Goal: Task Accomplishment & Management: Complete application form

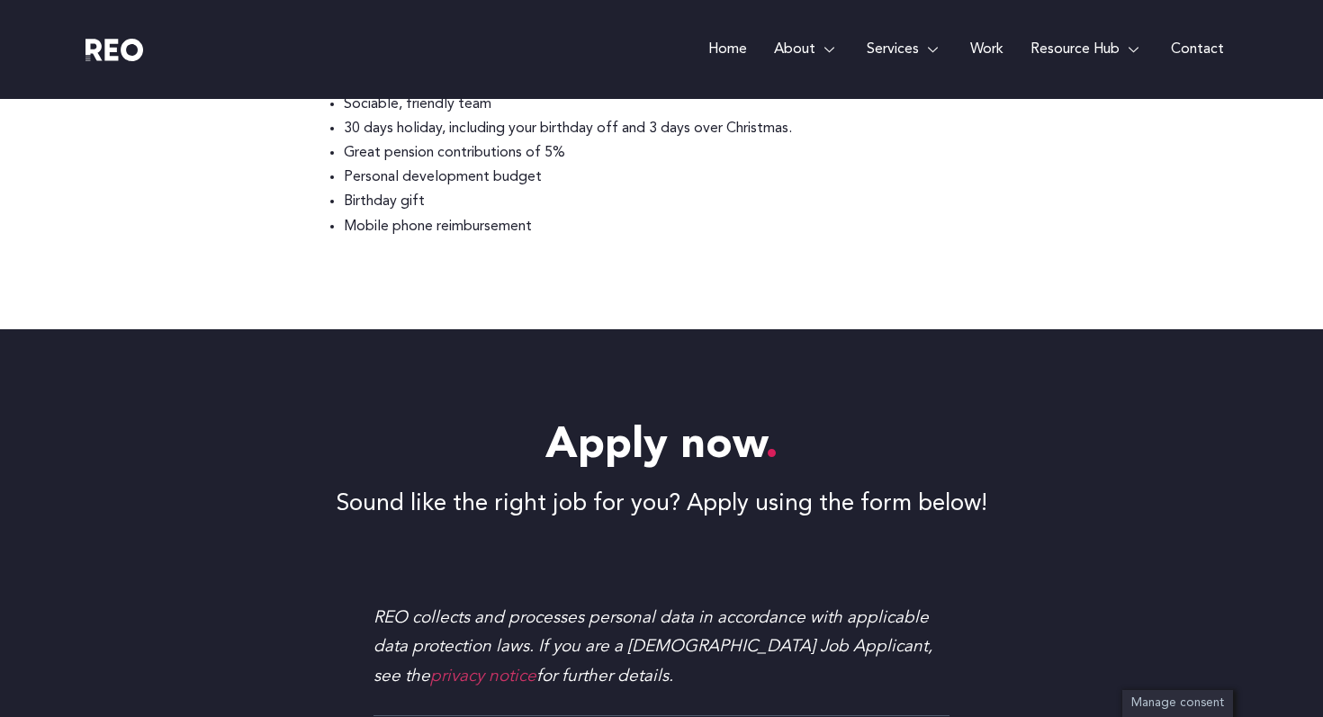
scroll to position [1563, 0]
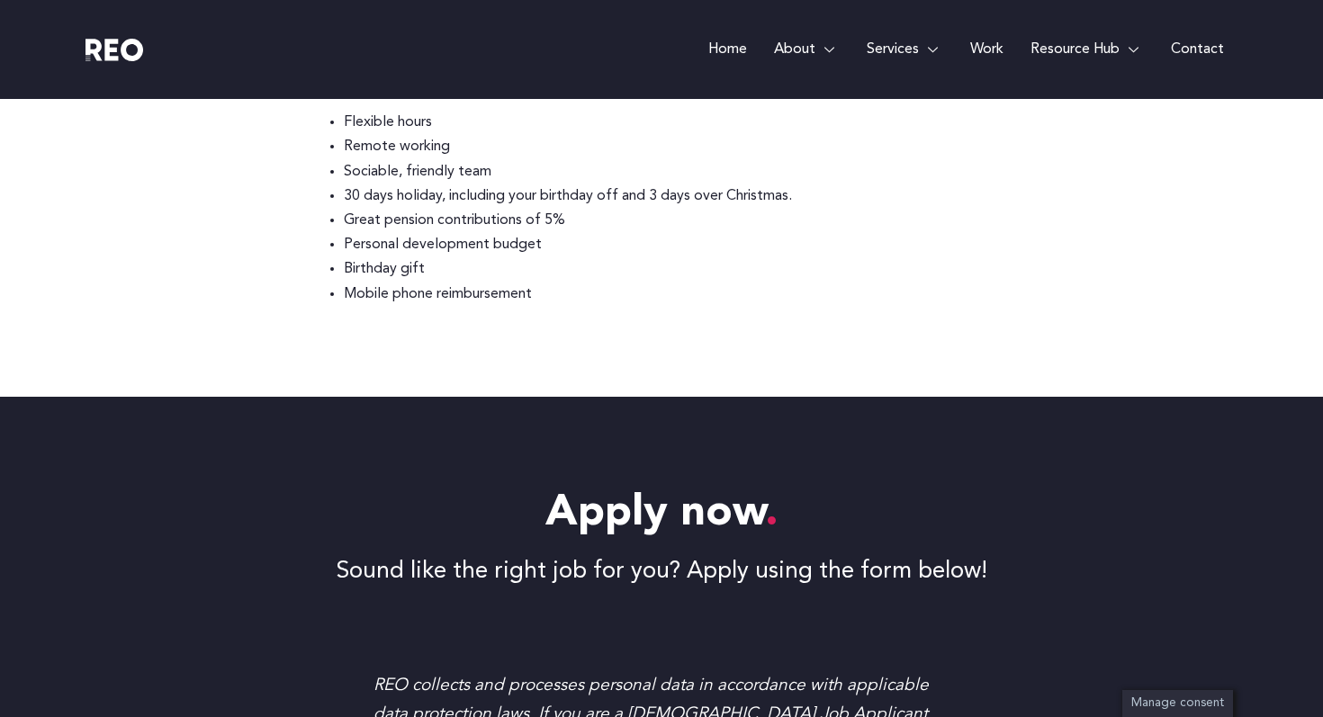
scroll to position [1917, 0]
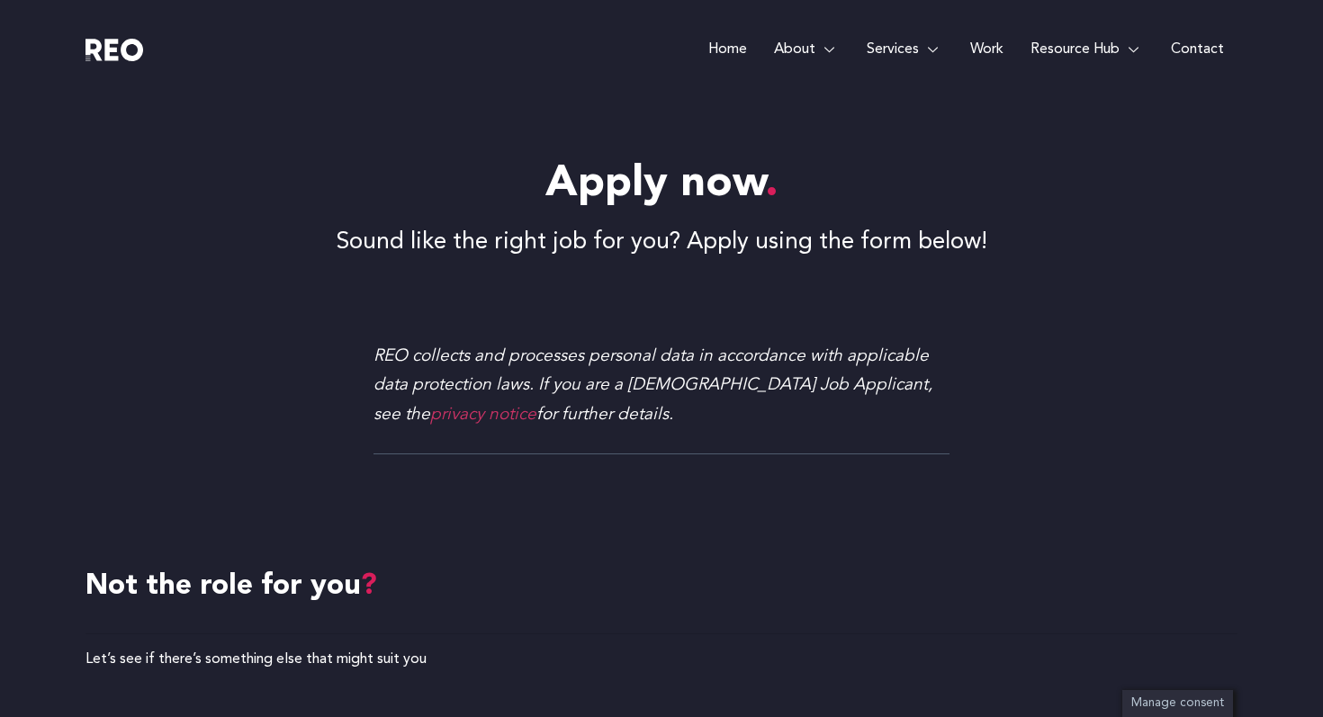
click at [619, 336] on div "REO collects and processes personal data in accordance with applicable data pro…" at bounding box center [661, 392] width 576 height 122
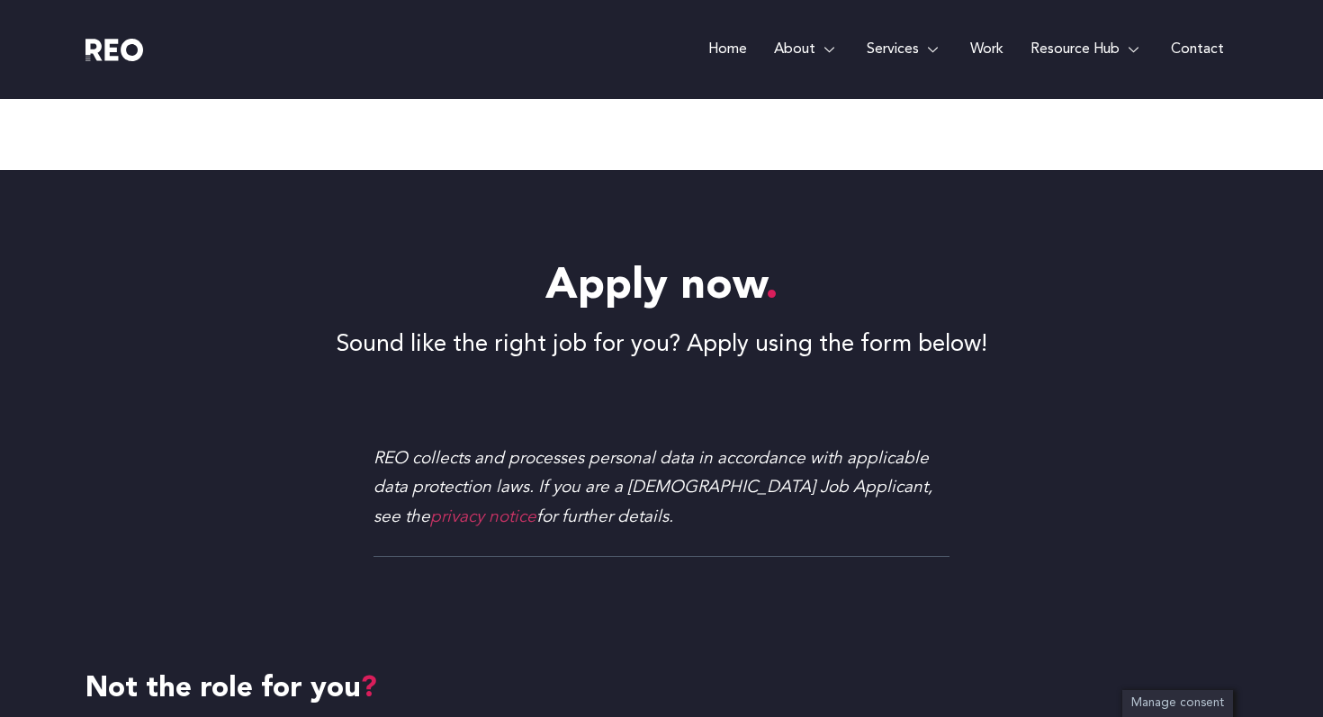
click at [674, 337] on p "Sound like the right job for you? Apply using the form below!" at bounding box center [661, 345] width 1152 height 35
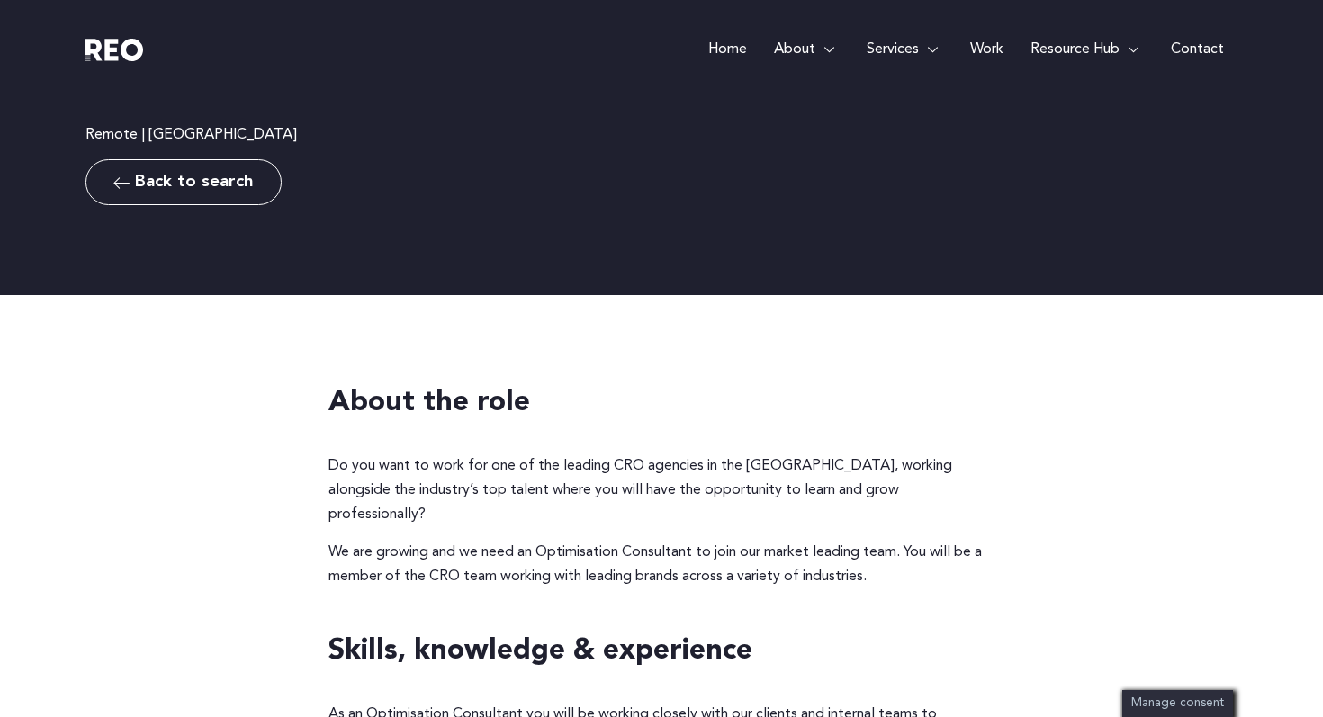
scroll to position [0, 0]
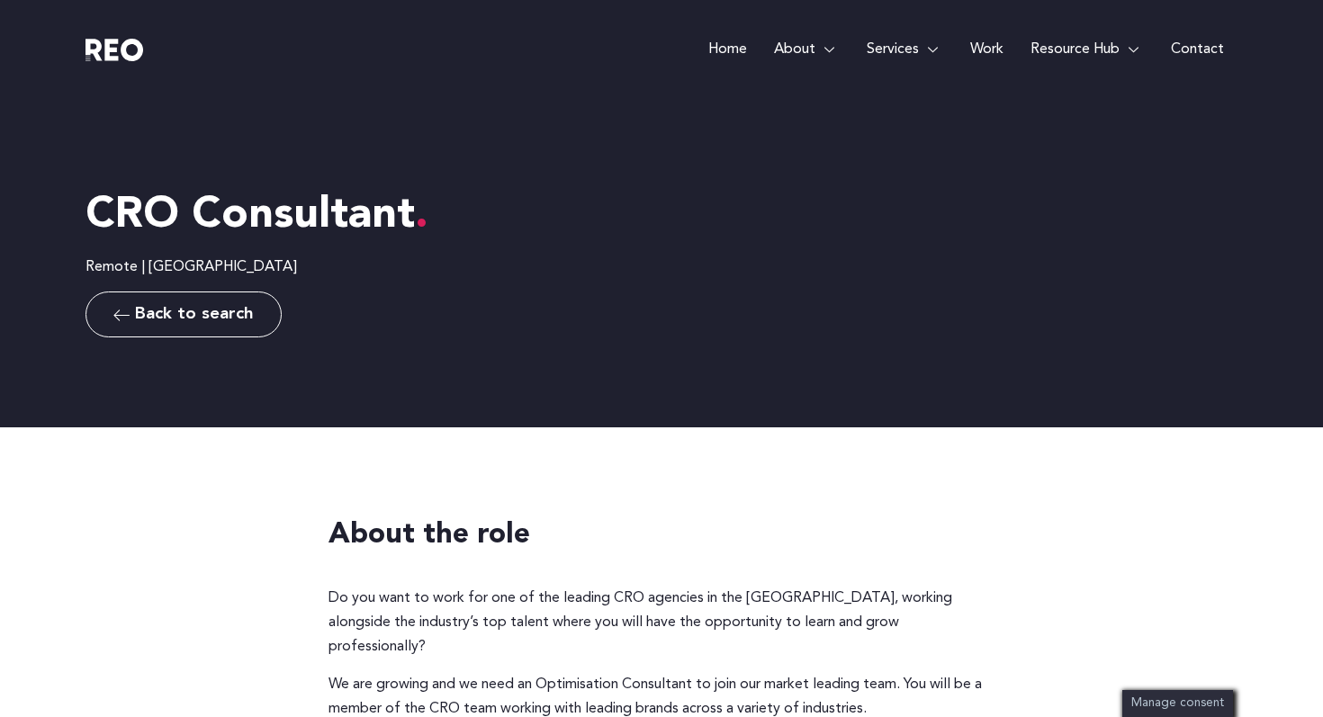
click at [118, 49] on img at bounding box center [114, 50] width 58 height 22
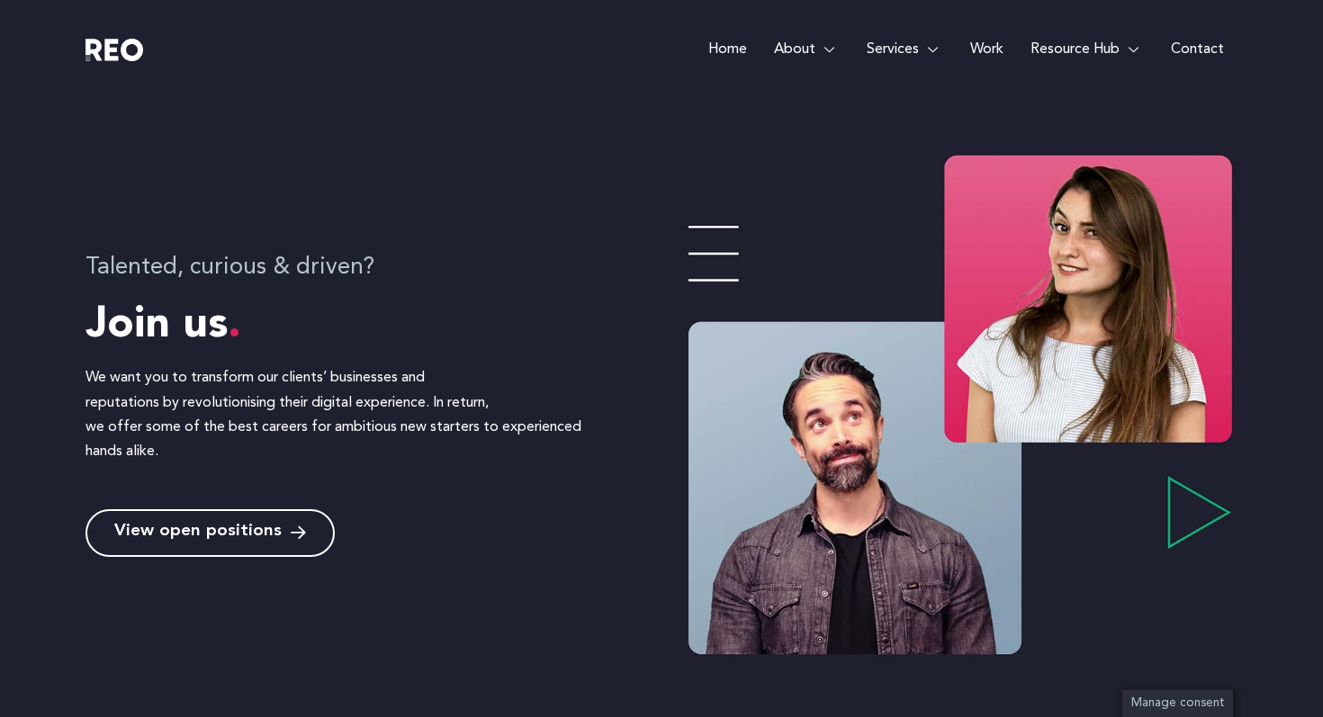
click at [238, 534] on span "View open positions" at bounding box center [197, 533] width 167 height 17
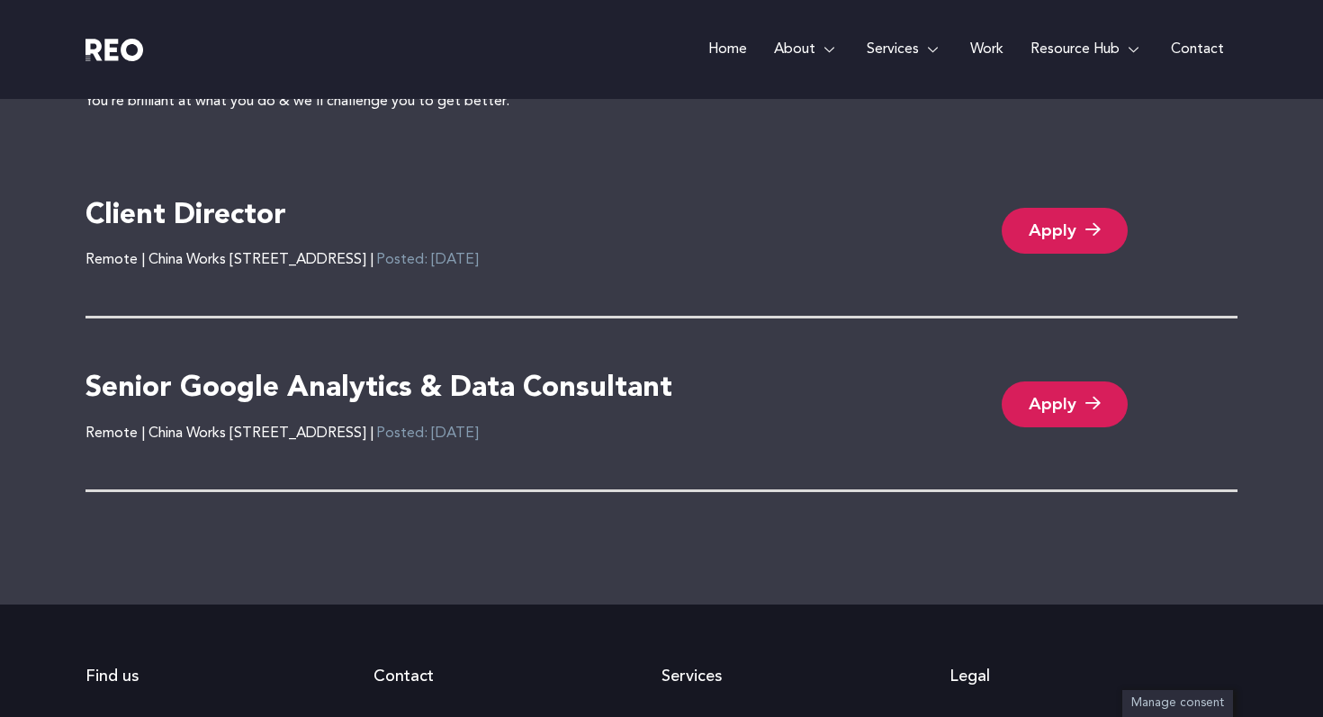
scroll to position [3946, 0]
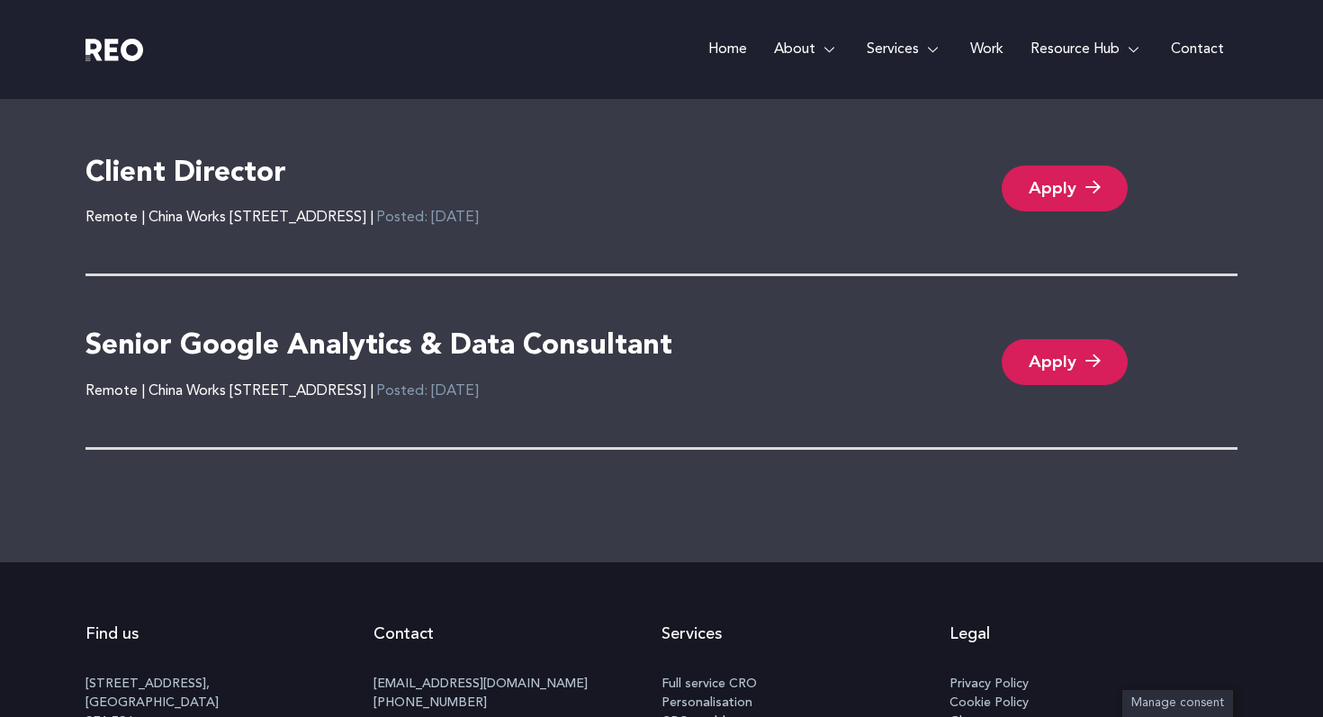
click at [148, 551] on div "Current roles You’re brilliant at what you do & we’ll challenge you to get bett…" at bounding box center [661, 212] width 1152 height 699
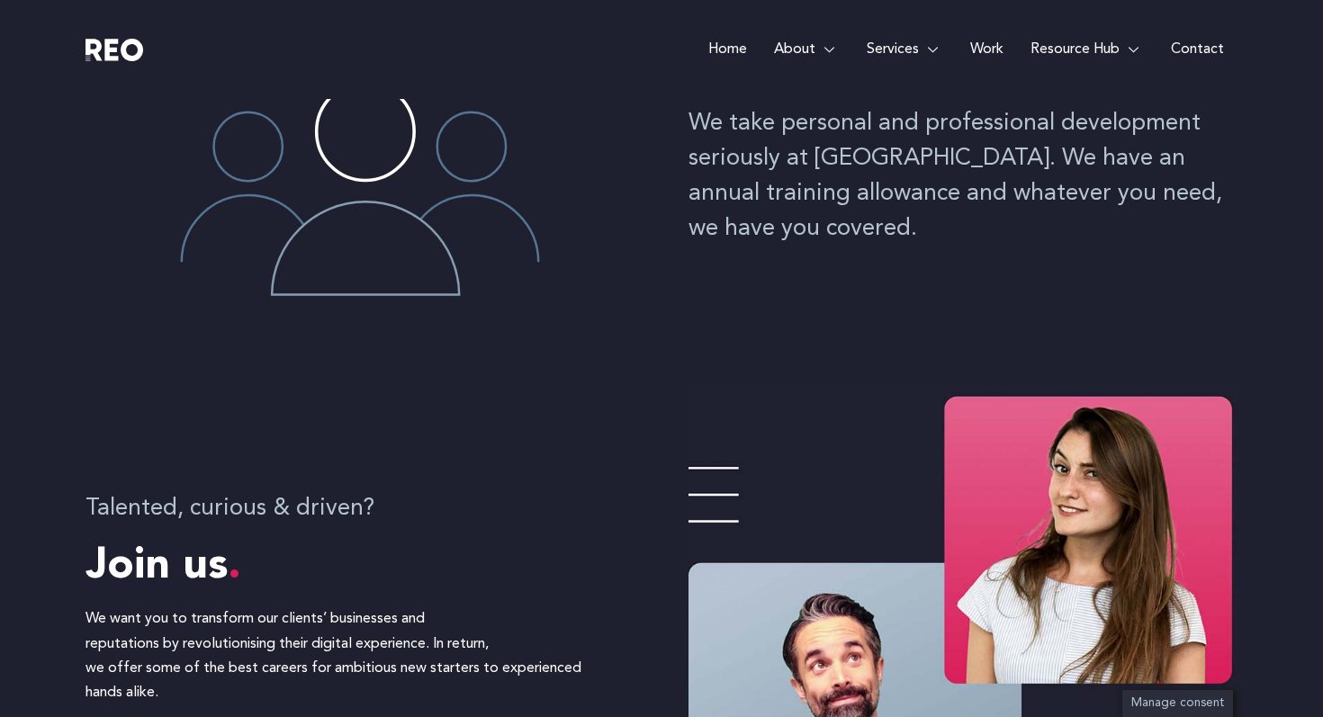
scroll to position [0, 0]
